Goal: Find contact information: Find contact information

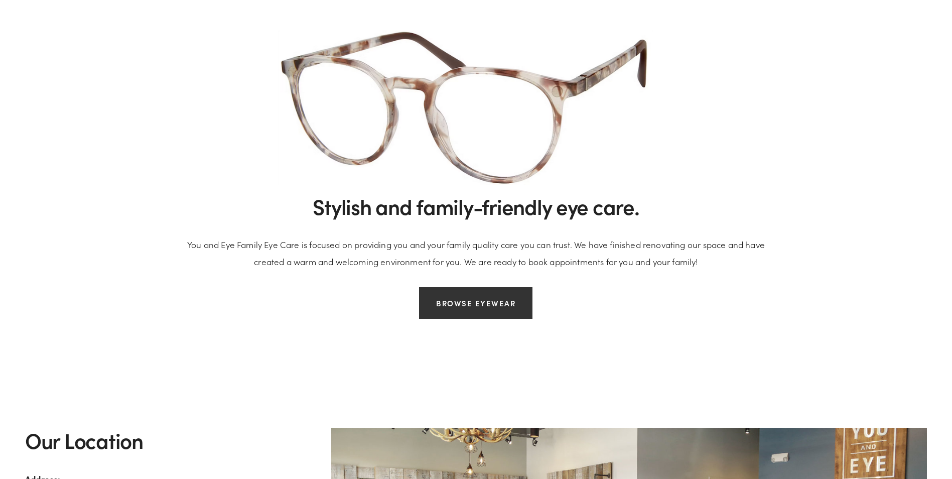
scroll to position [903, 0]
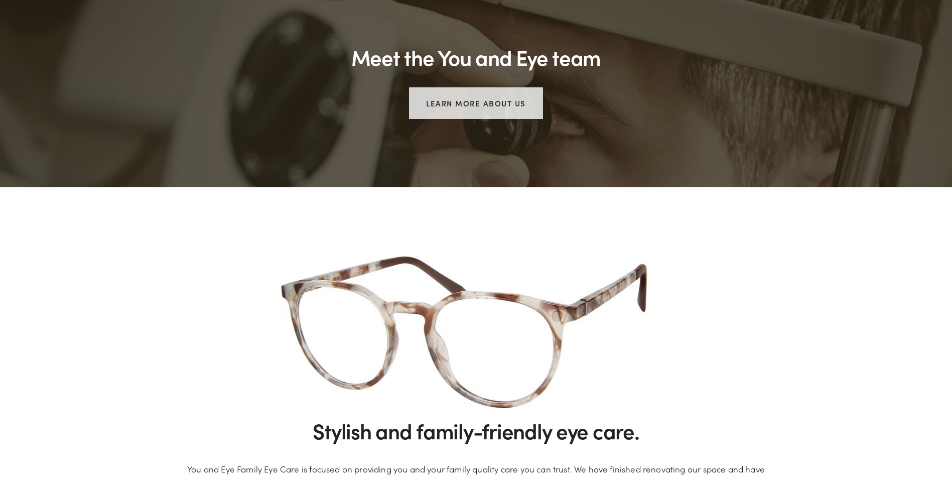
click at [470, 98] on link "Learn more about us" at bounding box center [476, 103] width 134 height 32
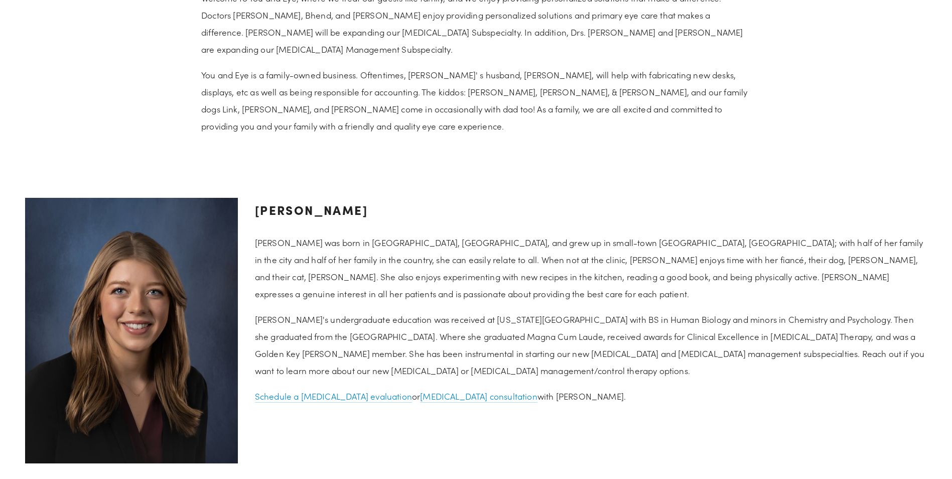
scroll to position [1104, 0]
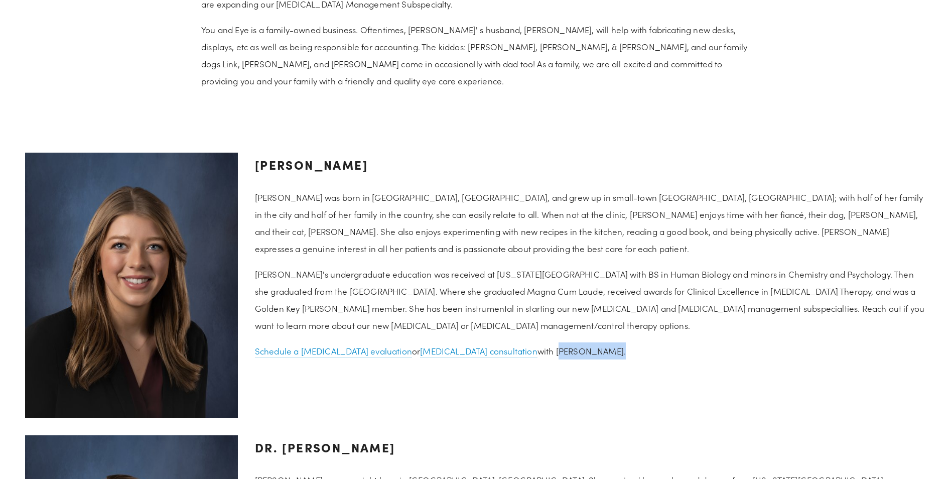
drag, startPoint x: 489, startPoint y: 351, endPoint x: 545, endPoint y: 350, distance: 56.2
click at [545, 350] on p "Schedule a [MEDICAL_DATA] evaluation or [MEDICAL_DATA] consultation with [PERSO…" at bounding box center [591, 350] width 672 height 17
copy p "[PERSON_NAME]"
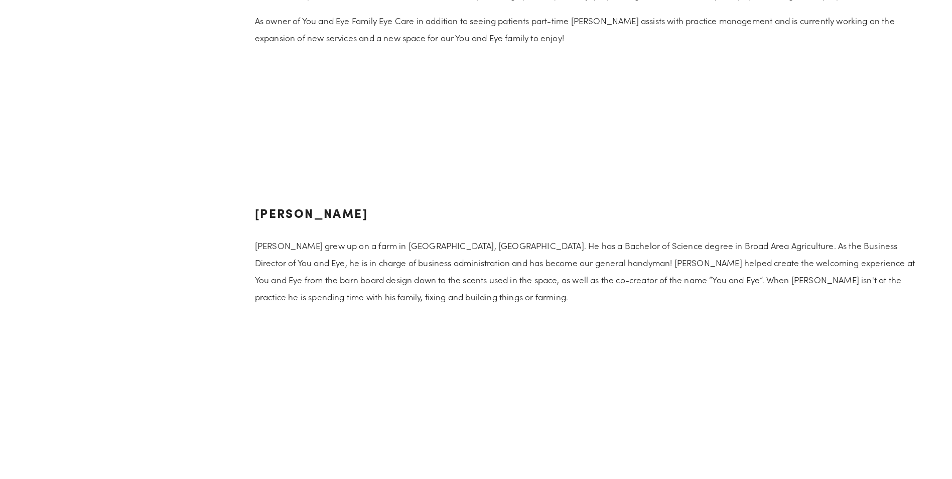
scroll to position [2250, 0]
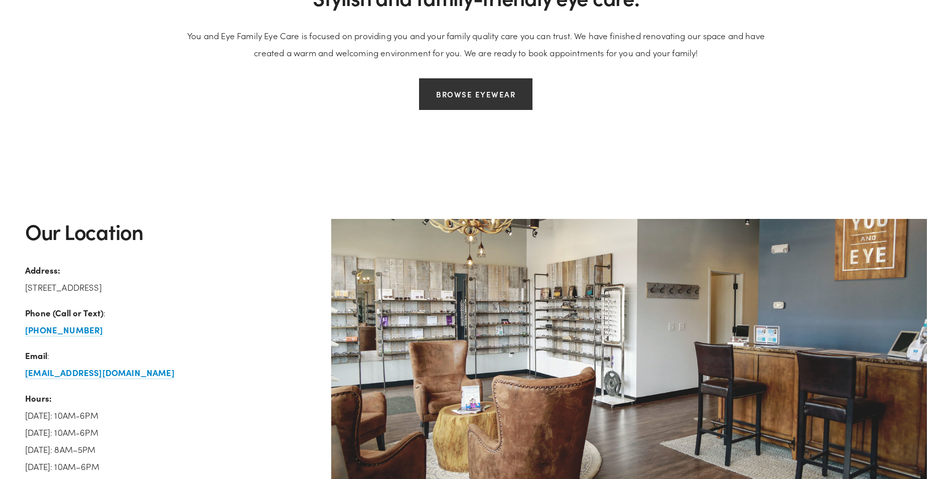
scroll to position [1606, 0]
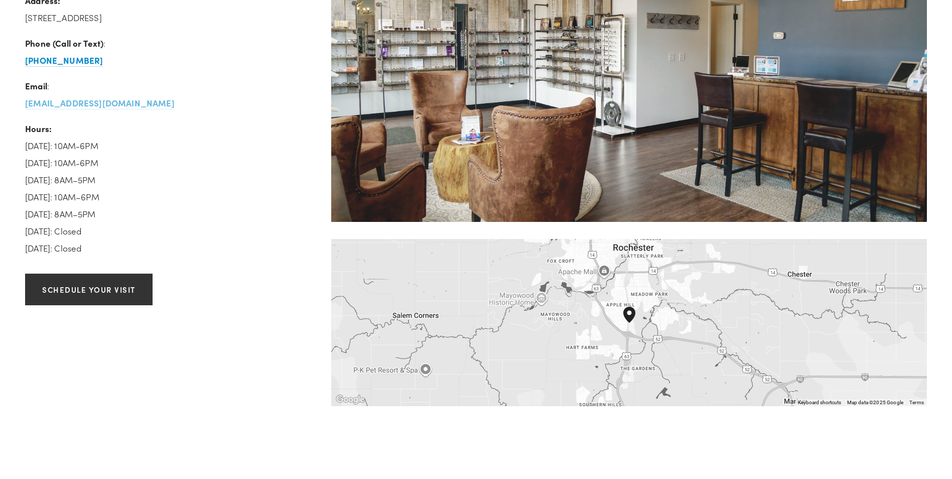
click at [80, 101] on strong "[EMAIL_ADDRESS][DOMAIN_NAME]" at bounding box center [100, 103] width 150 height 12
